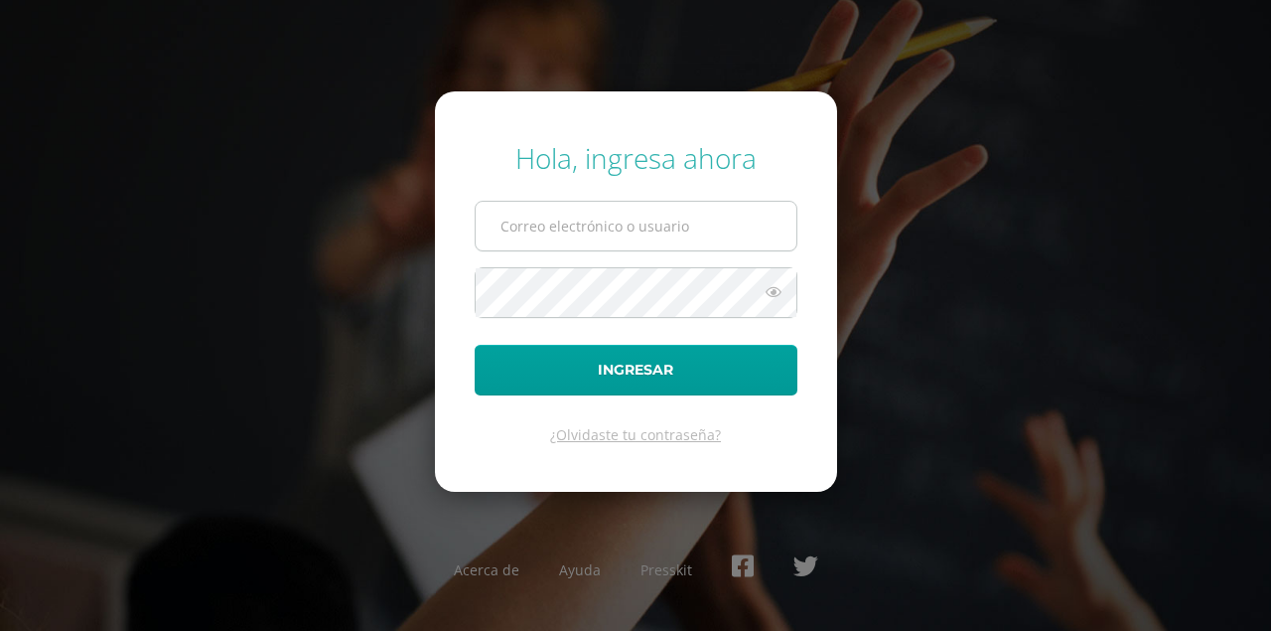
click at [516, 234] on input "text" at bounding box center [636, 226] width 321 height 49
type input "[EMAIL_ADDRESS][DOMAIN_NAME]"
click at [475, 345] on button "Ingresar" at bounding box center [636, 370] width 323 height 51
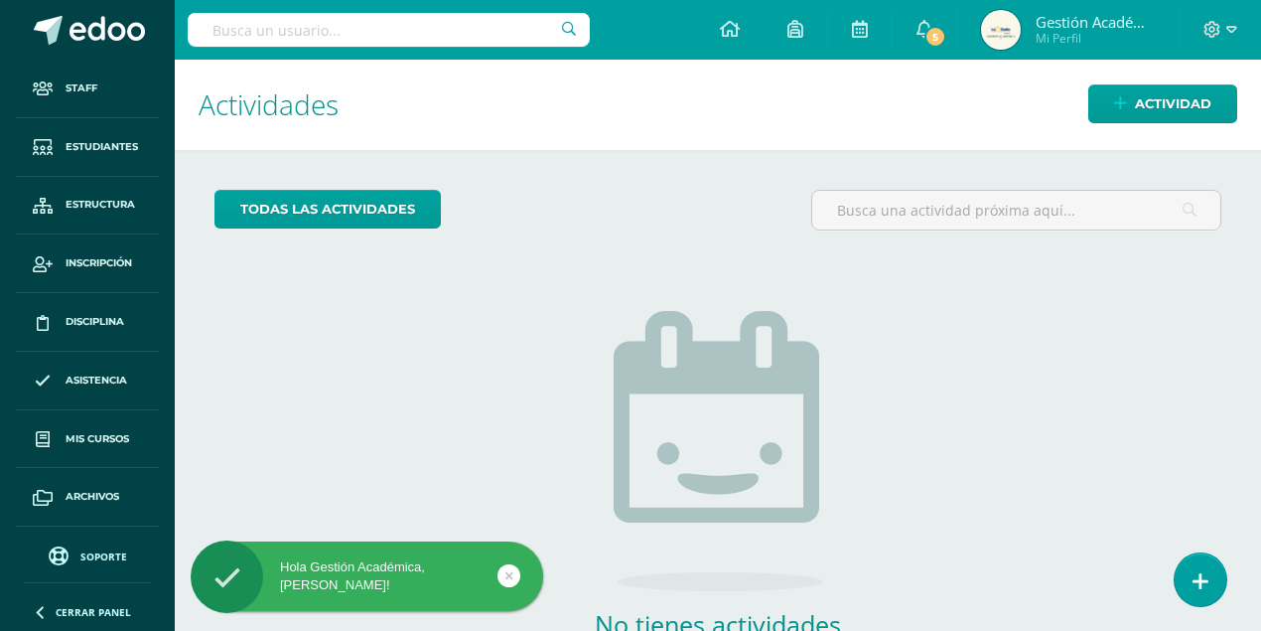
click at [395, 33] on input "text" at bounding box center [389, 30] width 402 height 34
type input "Nadya"
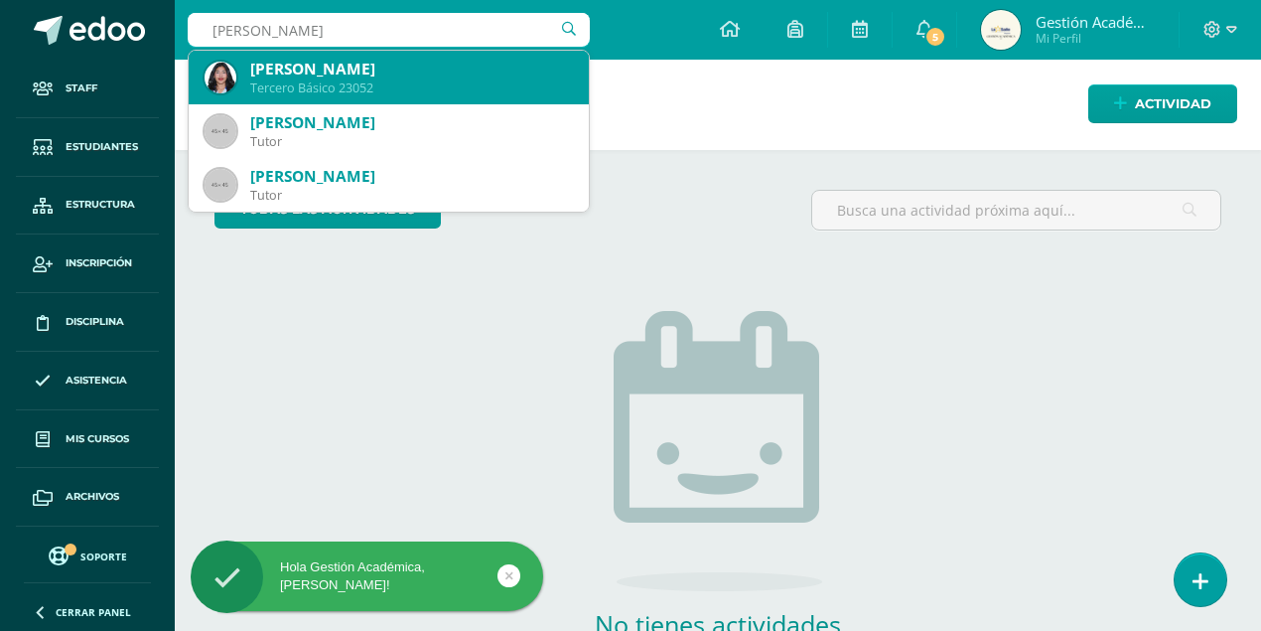
click at [376, 79] on div "Tercero Básico 23052" at bounding box center [411, 87] width 323 height 17
